Goal: Navigation & Orientation: Find specific page/section

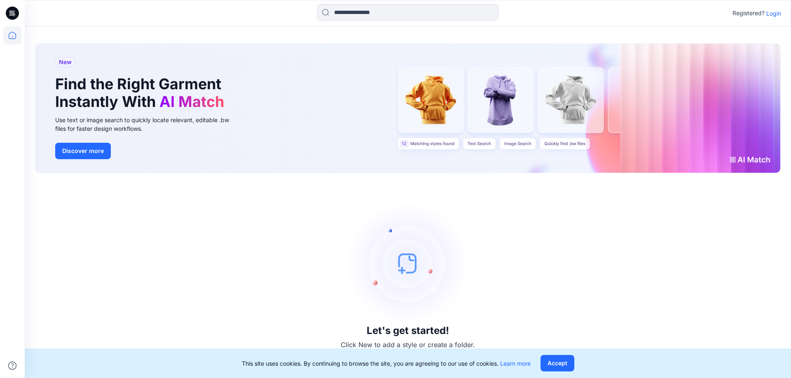
click at [776, 16] on p "Login" at bounding box center [773, 13] width 15 height 9
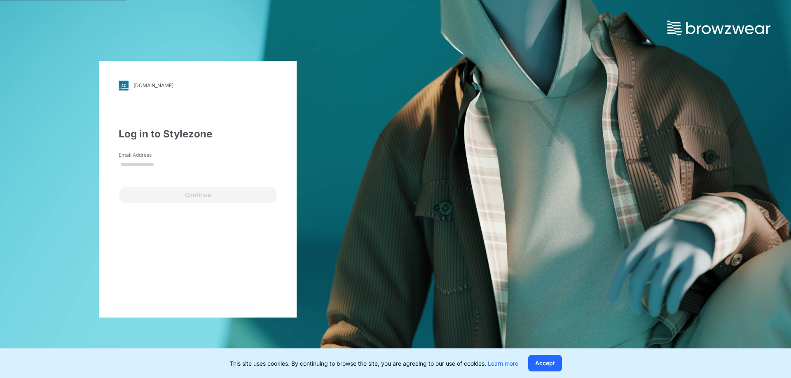
click at [143, 166] on input "Email Address" at bounding box center [198, 165] width 158 height 12
click at [131, 168] on input "Email Address" at bounding box center [198, 165] width 158 height 12
type input "**********"
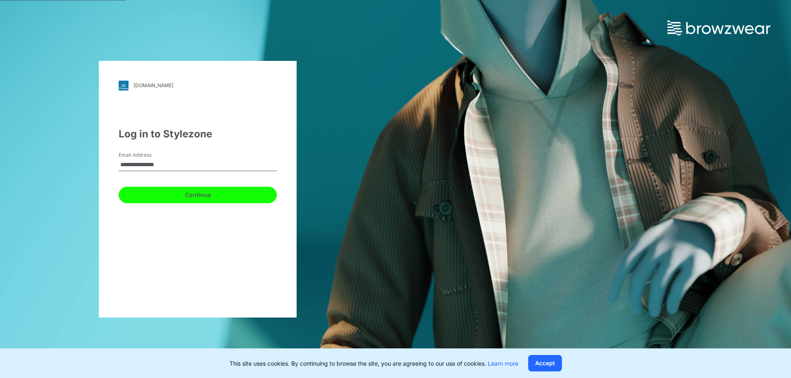
click at [189, 202] on button "Continue" at bounding box center [198, 195] width 158 height 16
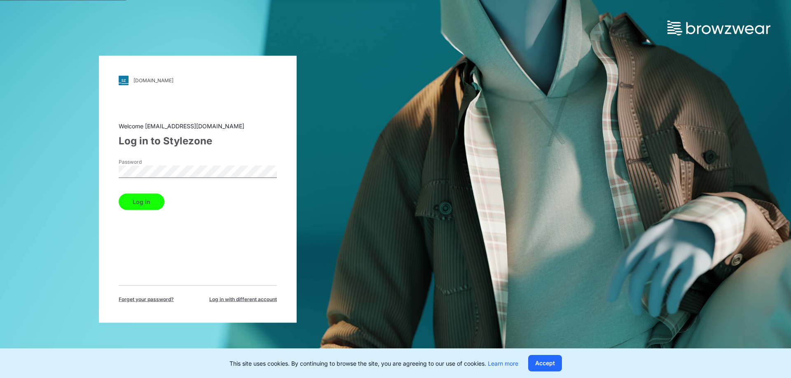
click at [119, 194] on button "Log in" at bounding box center [142, 202] width 46 height 16
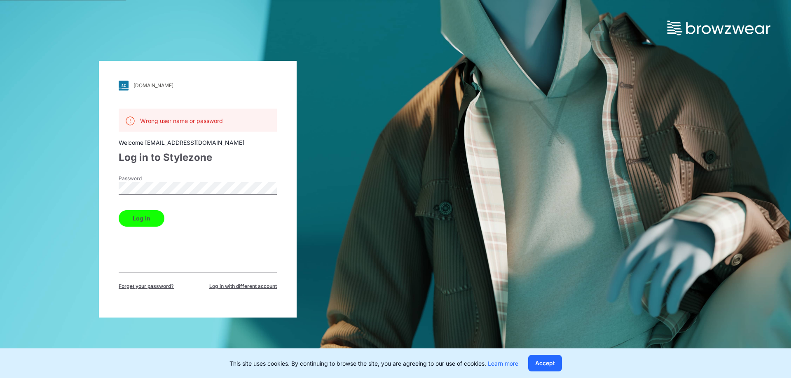
click at [243, 239] on div "Wrong user name or password Welcome [EMAIL_ADDRESS][DOMAIN_NAME] Log in to Styl…" at bounding box center [198, 200] width 158 height 182
click at [547, 367] on button "Accept" at bounding box center [545, 363] width 34 height 16
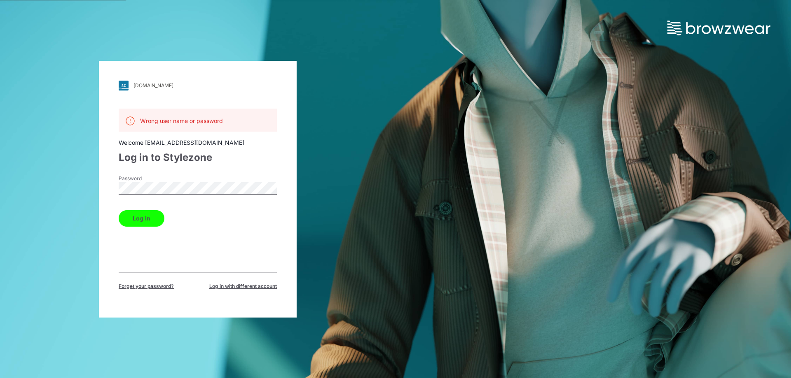
drag, startPoint x: 200, startPoint y: 19, endPoint x: 174, endPoint y: 3, distance: 31.1
click at [200, 19] on div "[DOMAIN_NAME] Loading... Wrong user name or password Welcome [EMAIL_ADDRESS][DO…" at bounding box center [197, 189] width 395 height 378
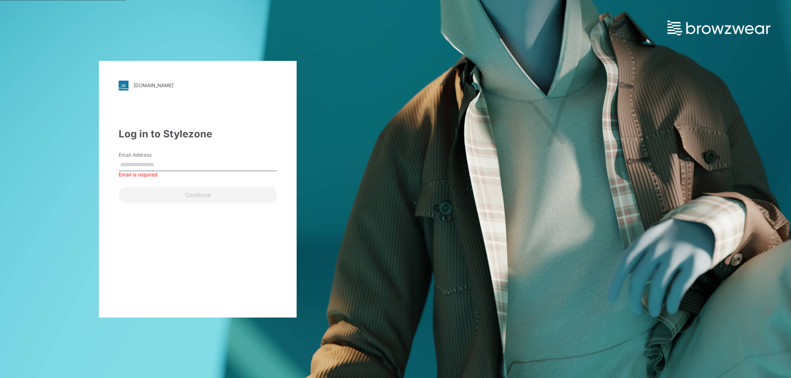
click at [161, 163] on input "Email Address" at bounding box center [198, 165] width 158 height 12
type input "*"
type input "**********"
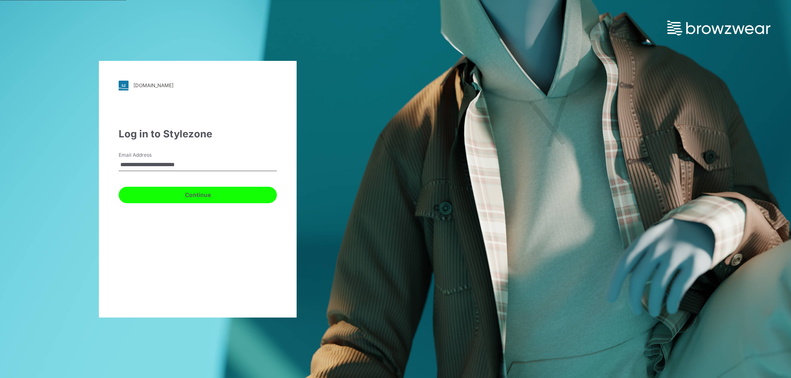
click at [197, 201] on button "Continue" at bounding box center [198, 195] width 158 height 16
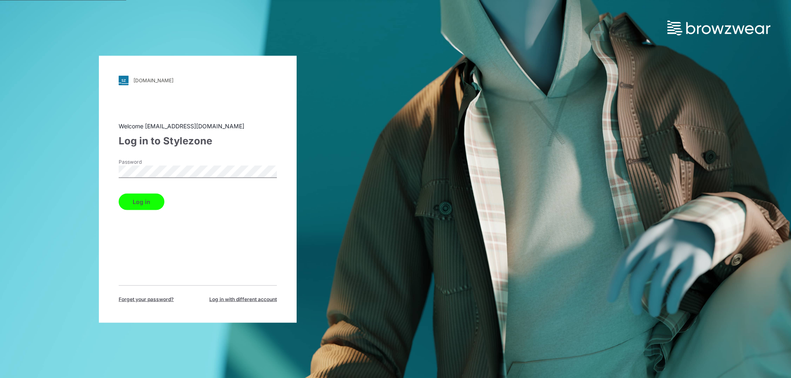
drag, startPoint x: 126, startPoint y: 213, endPoint x: 131, endPoint y: 201, distance: 12.7
click at [126, 212] on div "Welcome [EMAIL_ADDRESS][DOMAIN_NAME] Log in to Stylezone Password Log in Forget…" at bounding box center [198, 212] width 158 height 182
click at [131, 201] on button "Log in" at bounding box center [142, 202] width 46 height 16
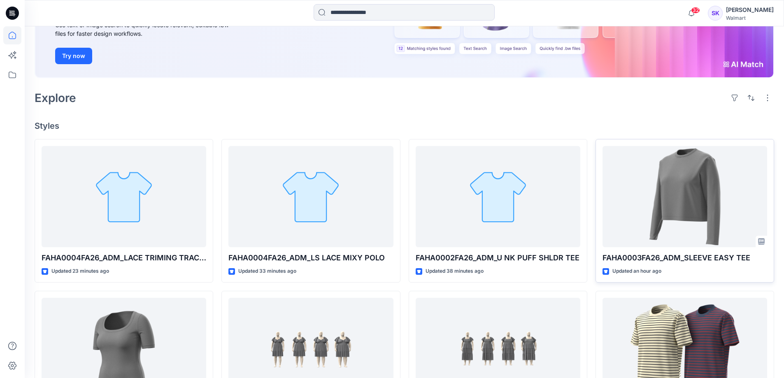
scroll to position [124, 0]
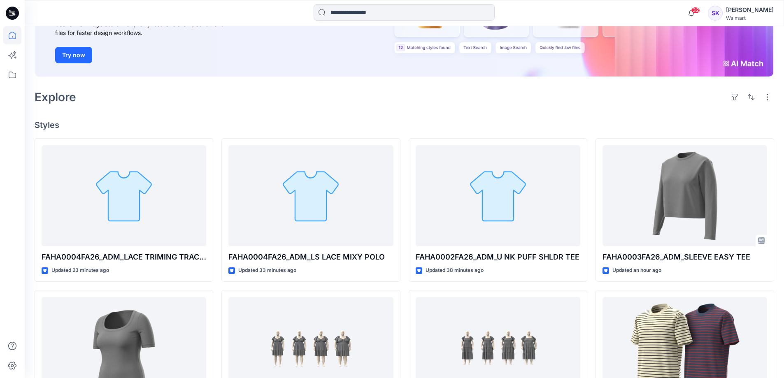
click at [277, 122] on h4 "Styles" at bounding box center [405, 125] width 740 height 10
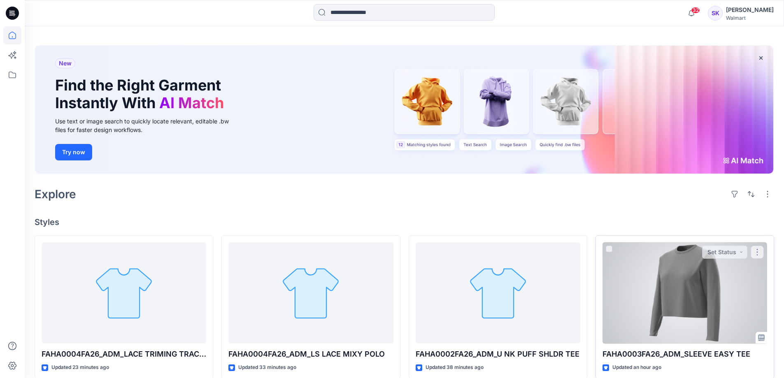
scroll to position [41, 0]
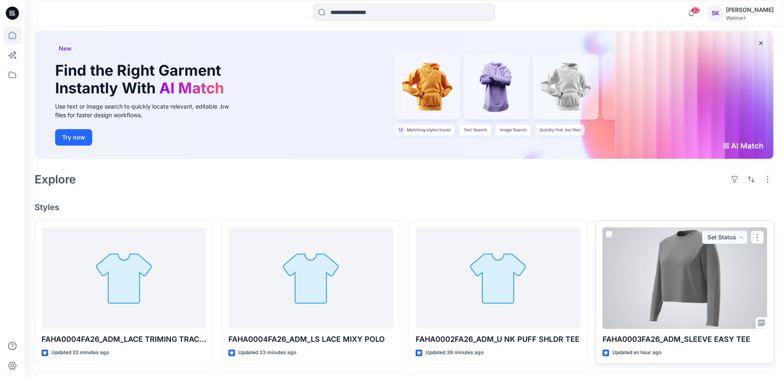
click at [692, 258] on div at bounding box center [685, 279] width 165 height 102
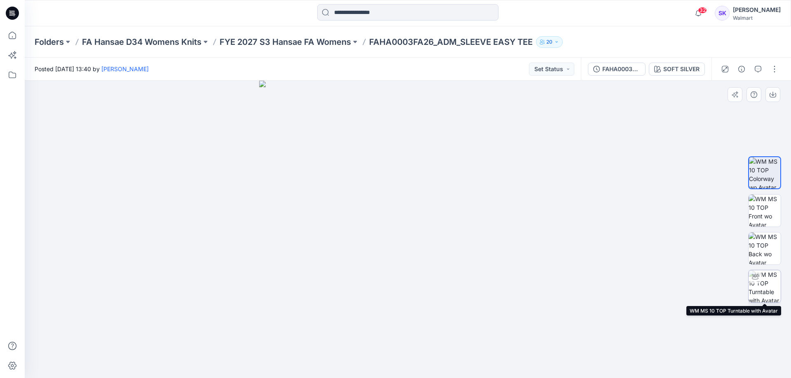
click at [765, 289] on img at bounding box center [764, 287] width 32 height 32
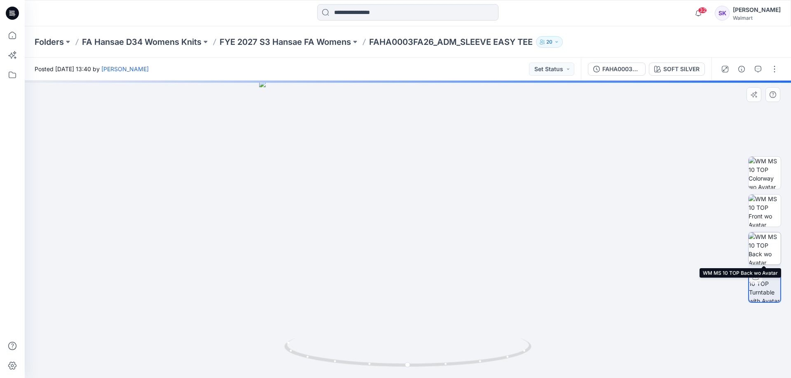
click at [763, 241] on img at bounding box center [764, 249] width 32 height 32
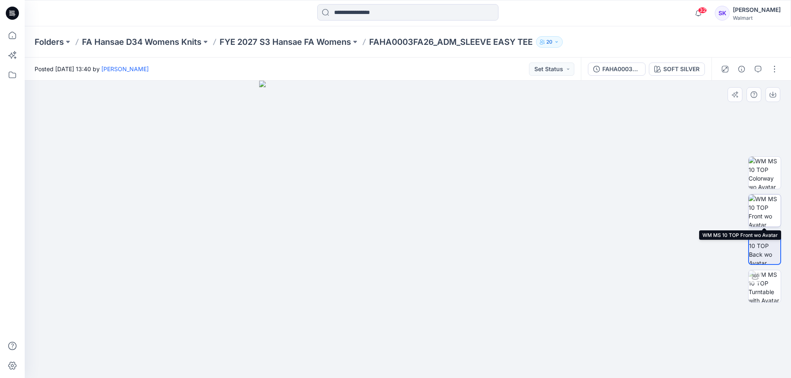
click at [771, 203] on img at bounding box center [764, 211] width 32 height 32
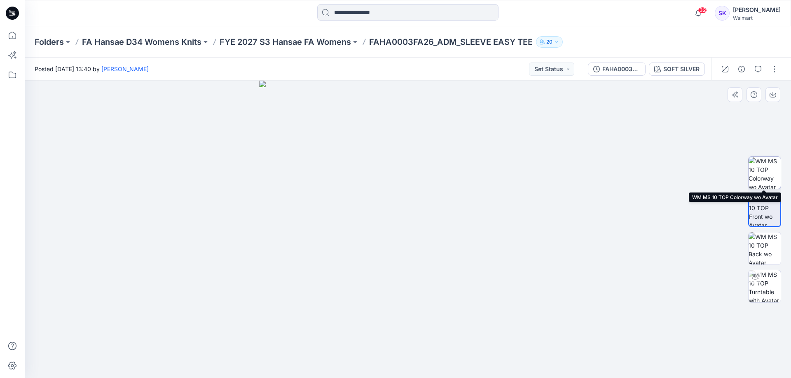
click at [766, 164] on img at bounding box center [764, 173] width 32 height 32
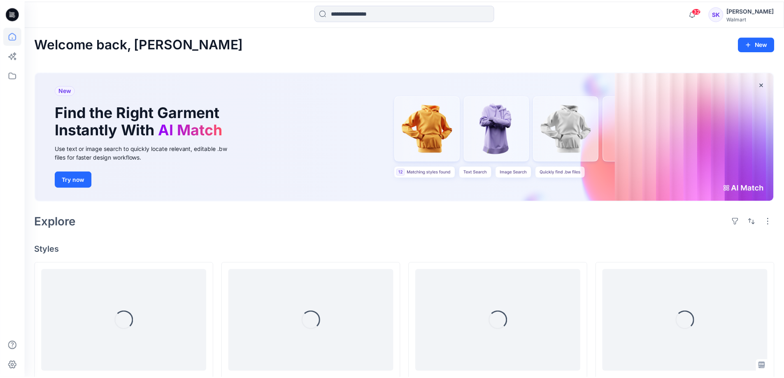
scroll to position [41, 0]
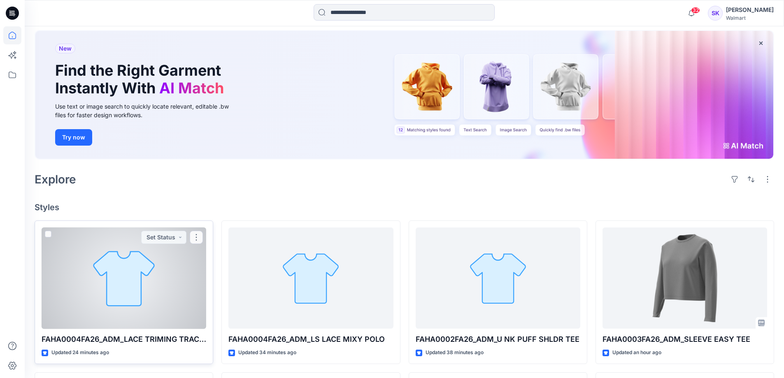
click at [121, 287] on div at bounding box center [124, 279] width 165 height 102
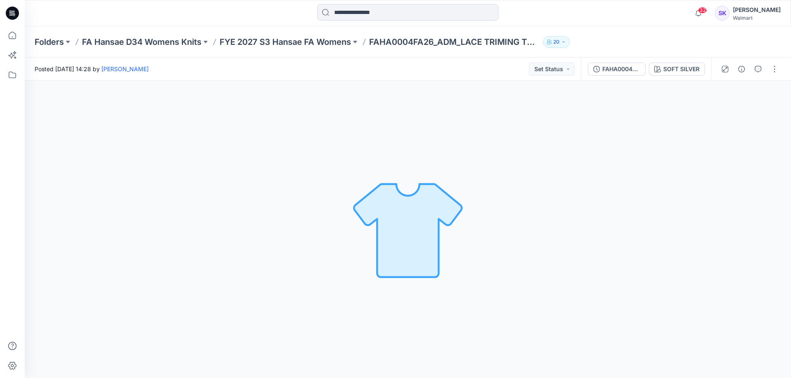
click at [385, 211] on img at bounding box center [407, 229] width 115 height 115
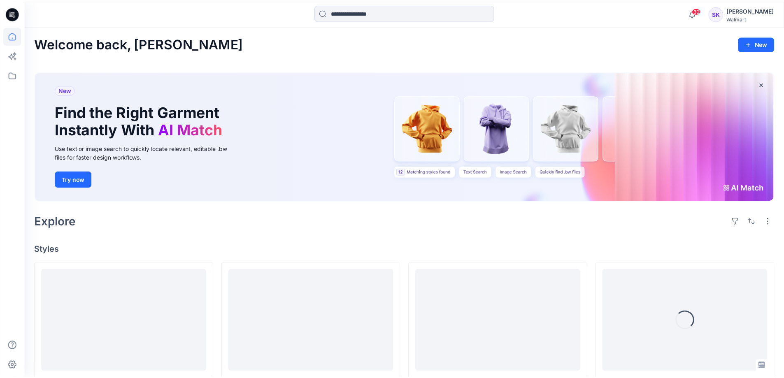
scroll to position [41, 0]
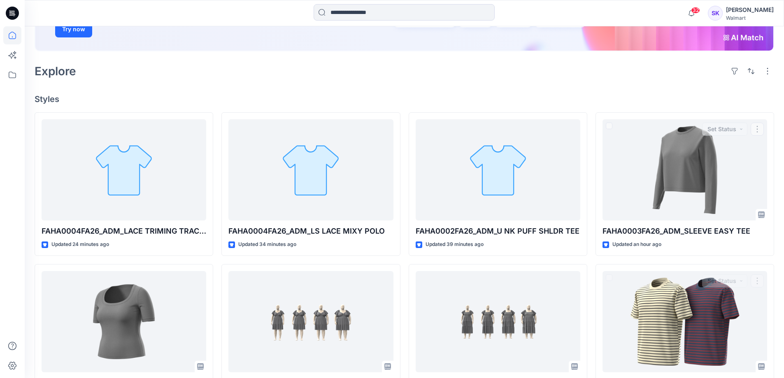
scroll to position [0, 0]
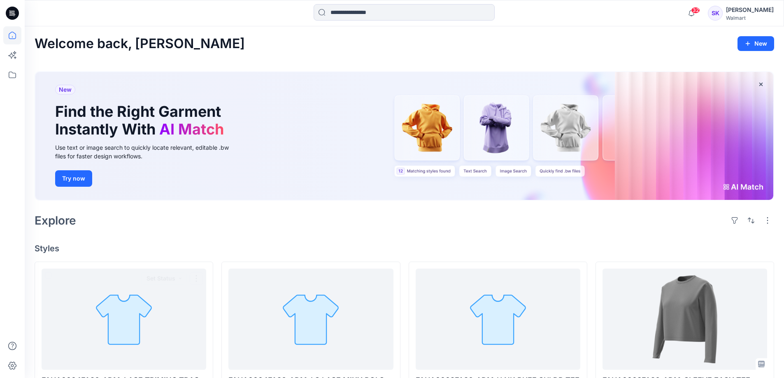
click at [217, 214] on div "Explore" at bounding box center [405, 221] width 740 height 20
click at [12, 76] on icon at bounding box center [12, 75] width 18 height 18
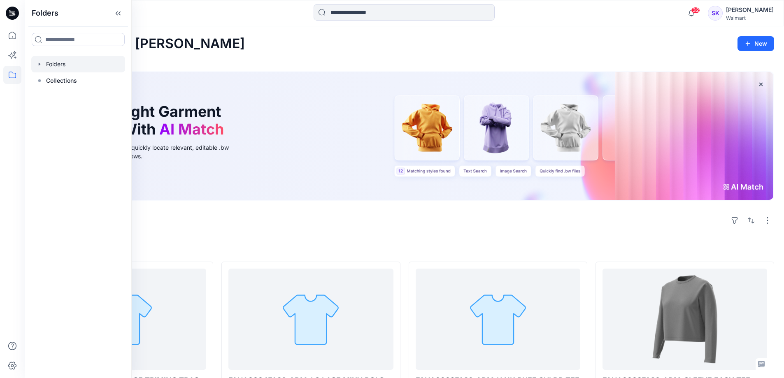
click at [44, 59] on div at bounding box center [78, 64] width 94 height 16
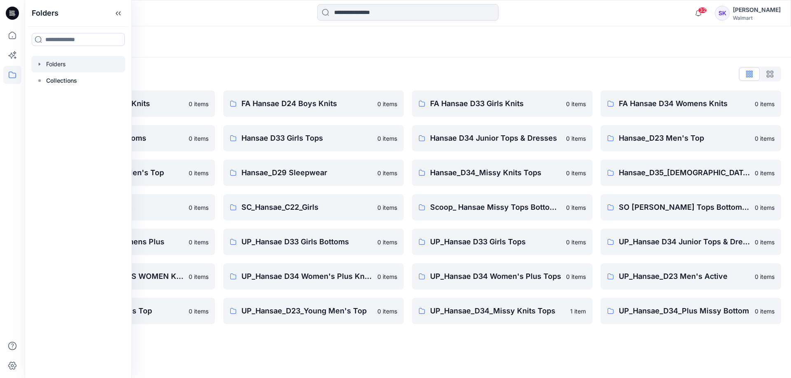
click at [246, 49] on div "Folders" at bounding box center [408, 41] width 766 height 31
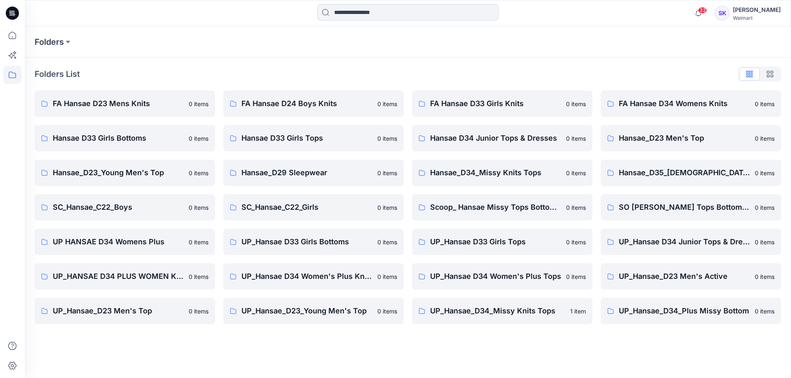
click at [545, 359] on div "Folders Folders List FA Hansae D23 Mens Knits 0 items Hansae D33 Girls Bottoms …" at bounding box center [408, 202] width 766 height 352
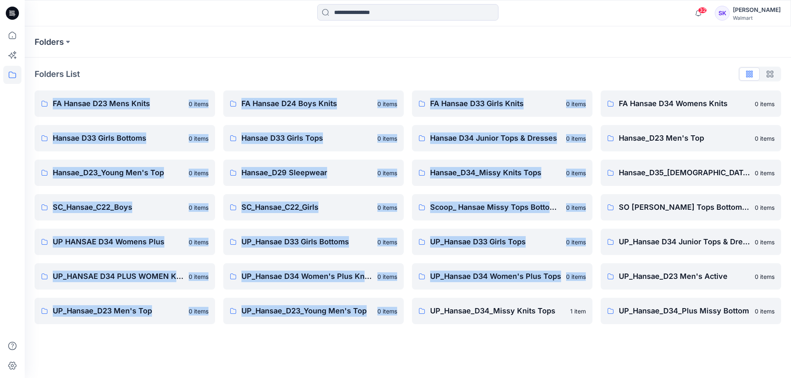
drag, startPoint x: 336, startPoint y: 61, endPoint x: 430, endPoint y: 394, distance: 346.5
click at [430, 378] on html "32 Notifications FAHA0003FA26_ADM_SLEEVE EASY TEE Style has been moved to FYE 2…" at bounding box center [395, 189] width 791 height 378
click at [234, 344] on div "Folders Folders List FA Hansae D23 Mens Knits 0 items Hansae D33 Girls Bottoms …" at bounding box center [408, 202] width 766 height 352
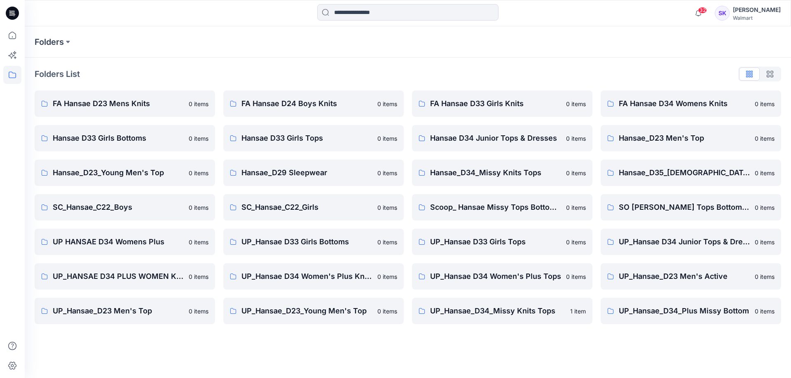
click at [166, 43] on div "Folders" at bounding box center [376, 42] width 682 height 12
click at [168, 65] on div "Folders List FA Hansae D23 Mens Knits 0 items Hansae D33 Girls Bottoms 0 items …" at bounding box center [408, 196] width 766 height 277
click at [681, 103] on p "FA Hansae D34 Womens Knits" at bounding box center [683, 104] width 131 height 12
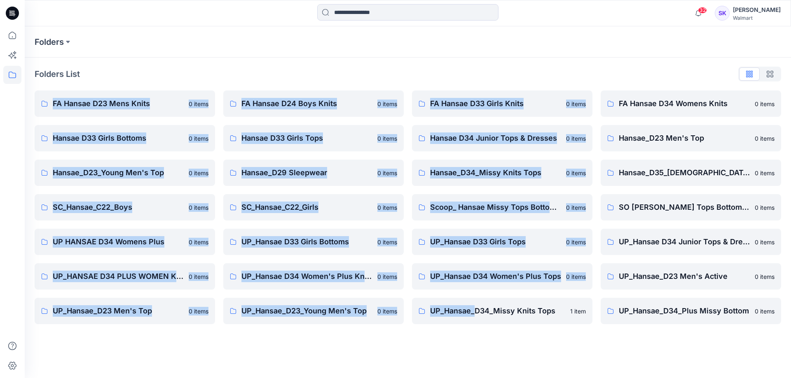
drag, startPoint x: 168, startPoint y: 60, endPoint x: 480, endPoint y: 394, distance: 457.7
click at [480, 378] on html "32 Notifications FAHA0003FA26_ADM_SLEEVE EASY TEE Style has been moved to FYE 2…" at bounding box center [395, 189] width 791 height 378
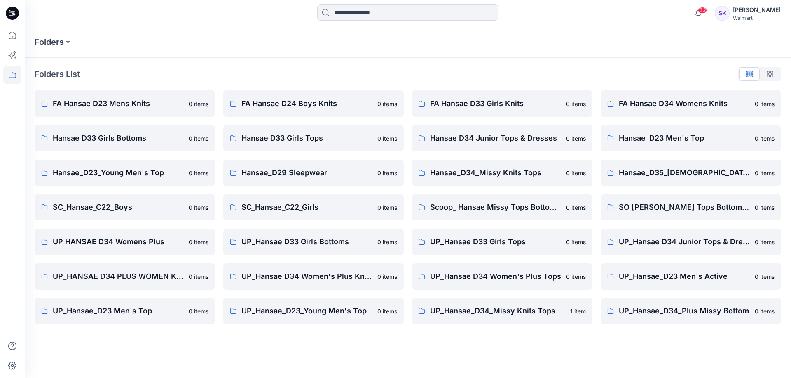
click at [558, 368] on div "Folders Folders List FA Hansae D23 Mens Knits 0 items Hansae D33 Girls Bottoms …" at bounding box center [408, 202] width 766 height 352
click at [561, 336] on div "Folders Folders List FA Hansae D23 Mens Knits 0 items Hansae D33 Girls Bottoms …" at bounding box center [408, 202] width 766 height 352
click at [471, 204] on p "Scoop_ Hansae Missy Tops Bottoms Dress" at bounding box center [495, 208] width 131 height 12
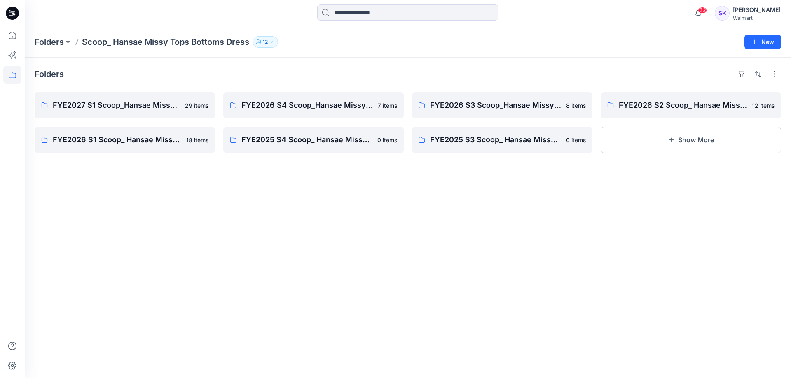
click at [683, 51] on div "Folders Scoop_ Hansae Missy Tops Bottoms Dress 12 New" at bounding box center [408, 41] width 766 height 31
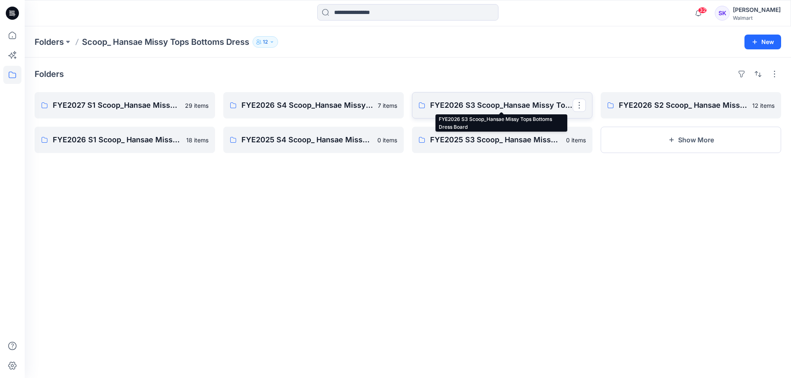
click at [474, 103] on p "FYE2026 S3 Scoop_Hansae Missy Tops Bottoms Dress Board" at bounding box center [501, 106] width 142 height 12
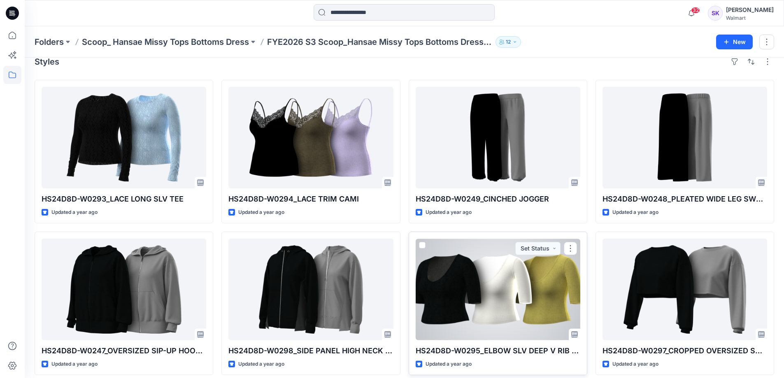
scroll to position [19, 0]
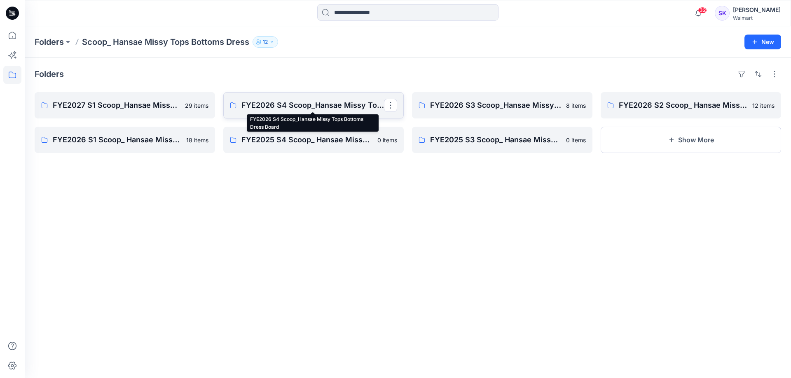
click at [331, 104] on p "FYE2026 S4 Scoop_Hansae Missy Tops Bottoms Dress Board" at bounding box center [312, 106] width 142 height 12
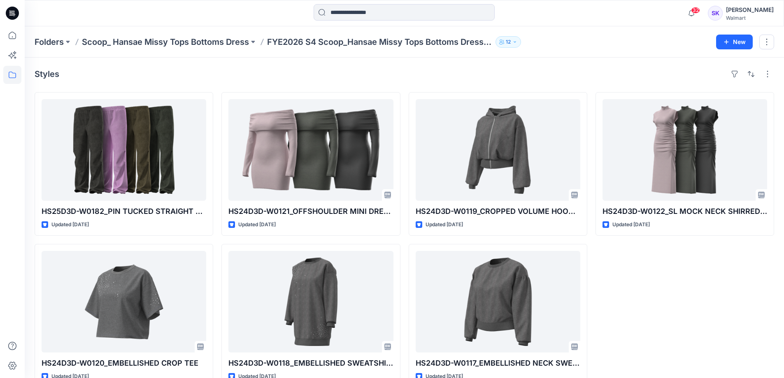
click at [118, 70] on div "Styles" at bounding box center [405, 74] width 740 height 13
click at [196, 44] on p "Scoop_ Hansae Missy Tops Bottoms Dress" at bounding box center [165, 42] width 167 height 12
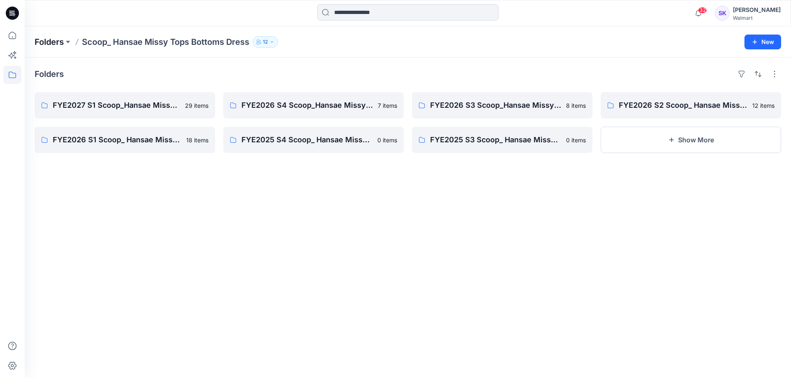
click at [52, 42] on p "Folders" at bounding box center [49, 42] width 29 height 12
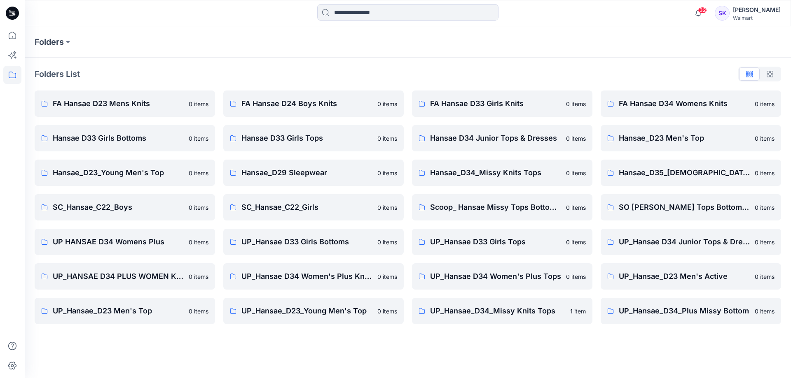
click at [272, 68] on div "Folders List" at bounding box center [408, 74] width 746 height 13
click at [636, 348] on div "Folders Folders List FA Hansae D23 Mens Knits 0 items Hansae D33 Girls Bottoms …" at bounding box center [408, 202] width 766 height 352
click at [527, 175] on p "Hansae_D34_Missy Knits Tops" at bounding box center [495, 173] width 131 height 12
click at [464, 179] on link "Hansae_D34_Missy Knits Tops 0 items" at bounding box center [502, 173] width 180 height 26
click at [507, 207] on p "Scoop_ Hansae Missy Tops Bottoms Dress" at bounding box center [495, 208] width 131 height 12
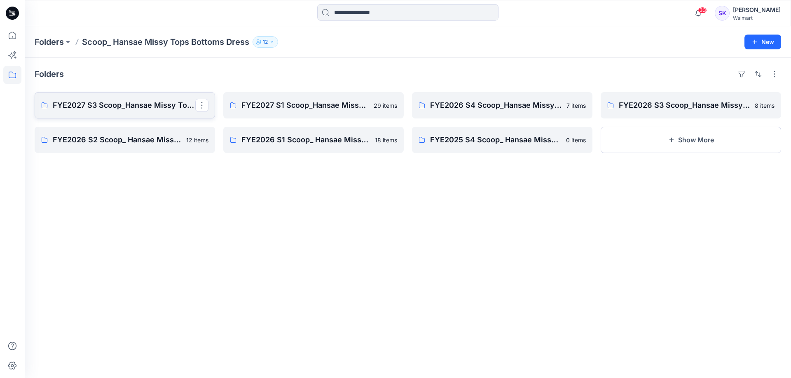
click at [112, 111] on p "FYE2027 S3 Scoop_Hansae Missy Tops Bottoms Dress Board" at bounding box center [124, 106] width 142 height 12
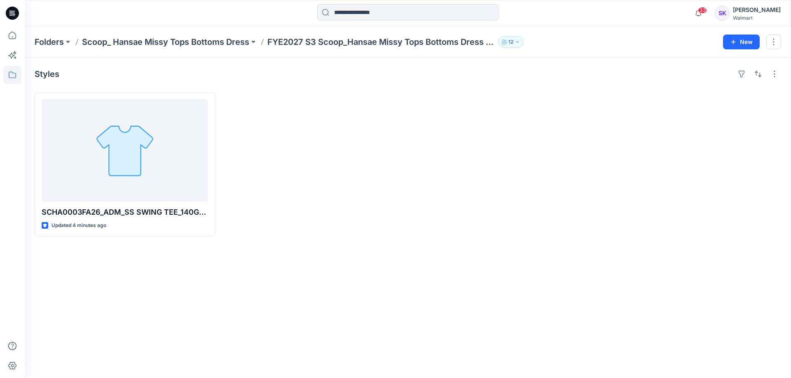
click at [494, 232] on div at bounding box center [502, 164] width 180 height 145
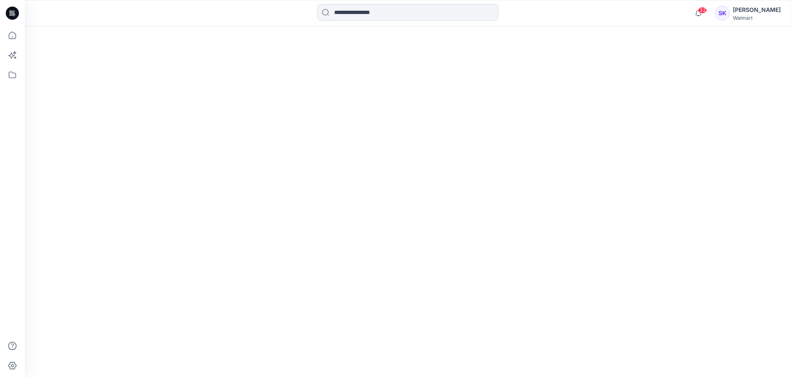
click at [377, 210] on div at bounding box center [408, 202] width 766 height 352
click at [446, 186] on div at bounding box center [408, 202] width 766 height 352
click at [351, 185] on div at bounding box center [408, 202] width 766 height 352
drag, startPoint x: 697, startPoint y: 107, endPoint x: 711, endPoint y: 112, distance: 14.5
click at [697, 108] on div at bounding box center [408, 202] width 766 height 352
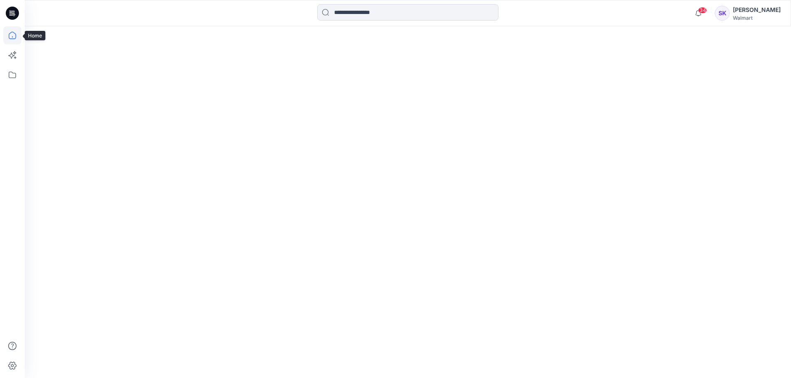
click at [5, 35] on icon at bounding box center [12, 35] width 18 height 18
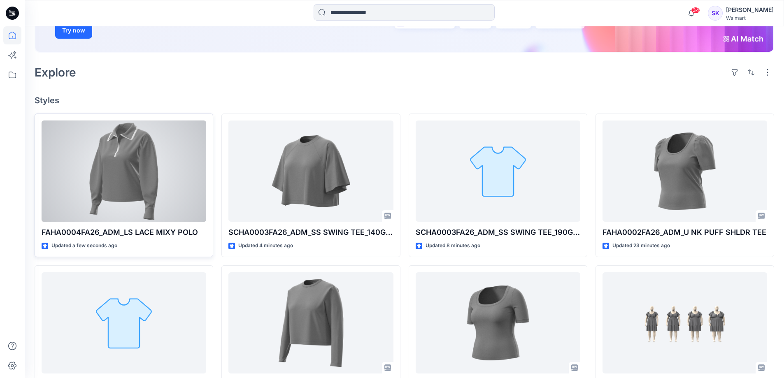
scroll to position [165, 0]
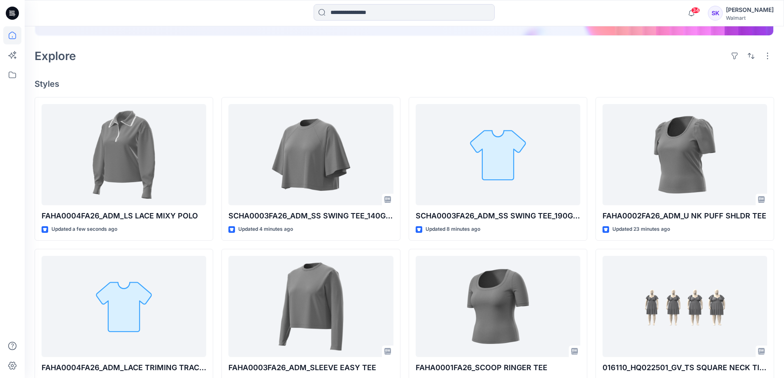
click at [12, 76] on icon at bounding box center [12, 75] width 18 height 18
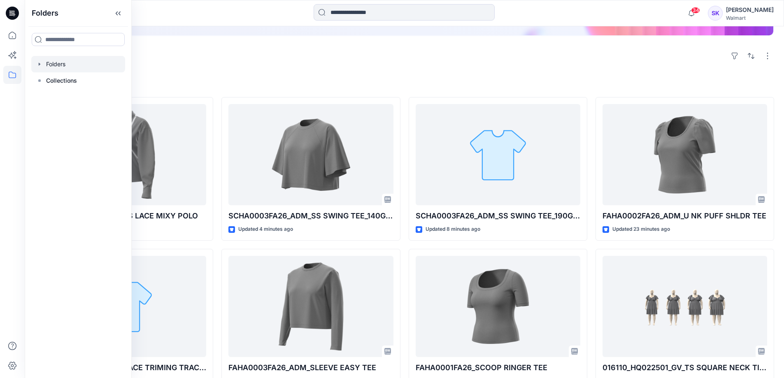
click at [54, 65] on div at bounding box center [78, 64] width 94 height 16
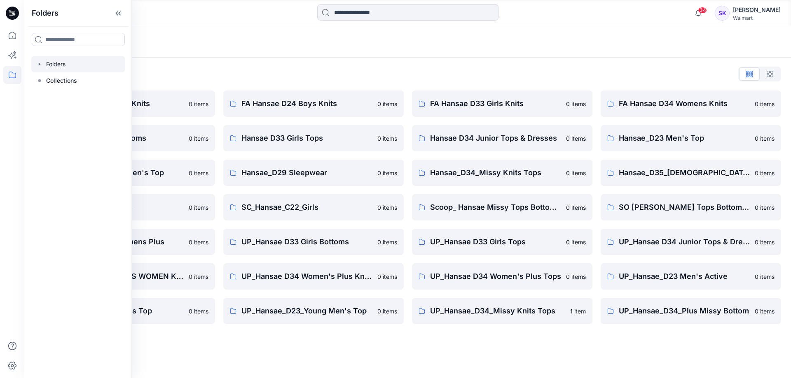
click at [542, 64] on div "Folders List FA Hansae D23 Mens Knits 0 items Hansae D33 Girls Bottoms 0 items …" at bounding box center [408, 196] width 766 height 277
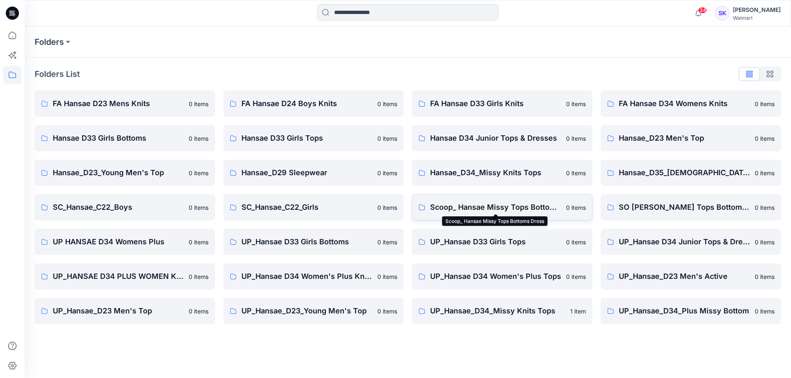
click at [481, 208] on p "Scoop_ Hansae Missy Tops Bottoms Dress" at bounding box center [495, 208] width 131 height 12
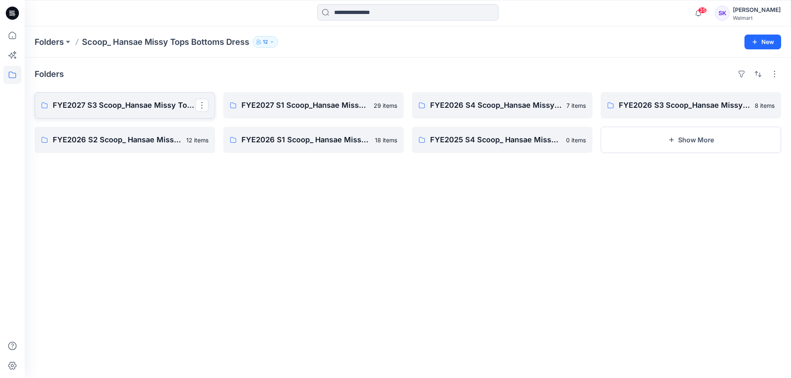
click at [100, 109] on p "FYE2027 S3 Scoop_Hansae Missy Tops Bottoms Dress Board" at bounding box center [124, 106] width 142 height 12
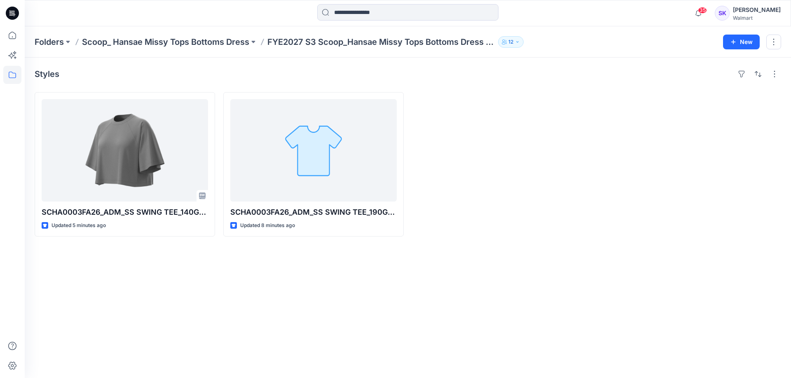
click at [559, 172] on div at bounding box center [502, 164] width 180 height 145
click at [575, 295] on div "Styles SCHA0003FA26_ADM_SS SWING TEE_140GSM Updated 5 minutes ago SCHA0003FA26_…" at bounding box center [408, 218] width 766 height 321
